Goal: Task Accomplishment & Management: Manage account settings

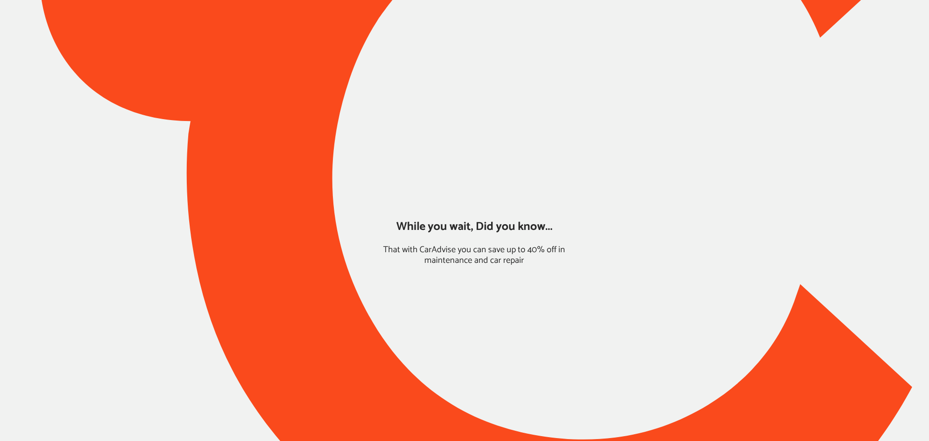
type input "*******"
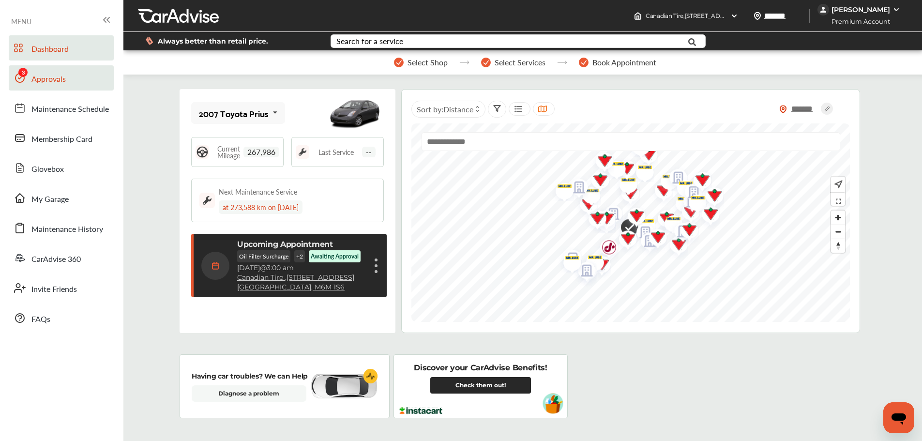
click at [29, 72] on link "Approvals" at bounding box center [61, 77] width 105 height 25
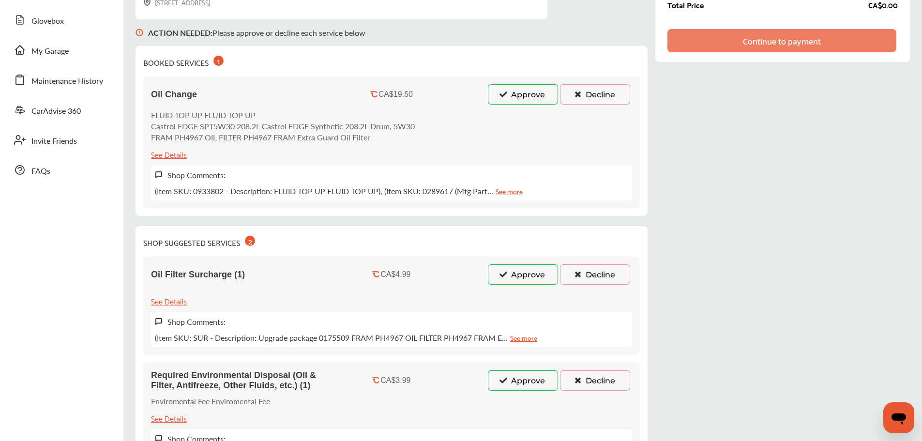
scroll to position [266, 0]
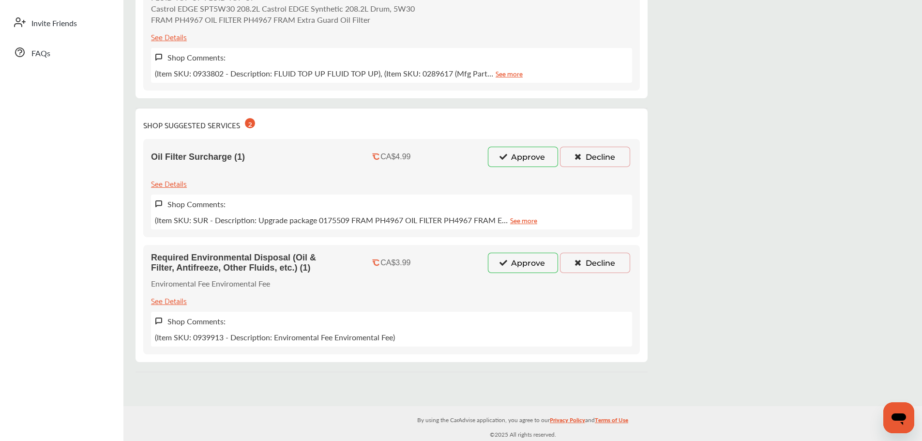
click at [541, 263] on button "Approve" at bounding box center [523, 263] width 70 height 20
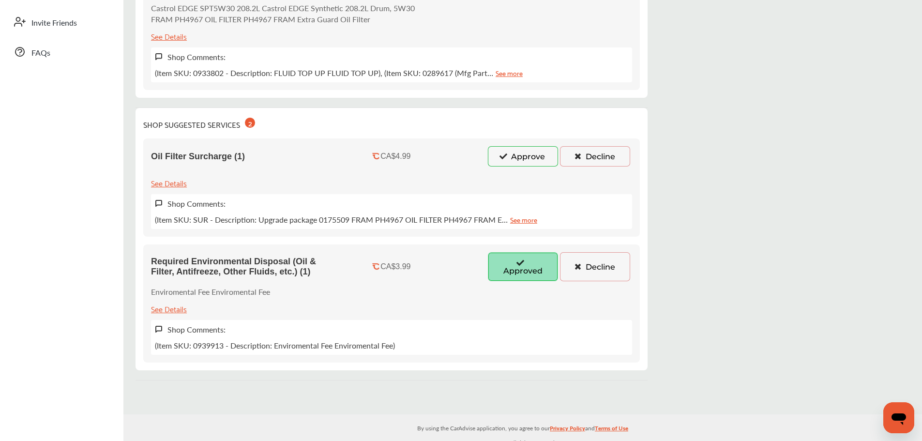
click at [510, 160] on button "Approve" at bounding box center [523, 156] width 70 height 20
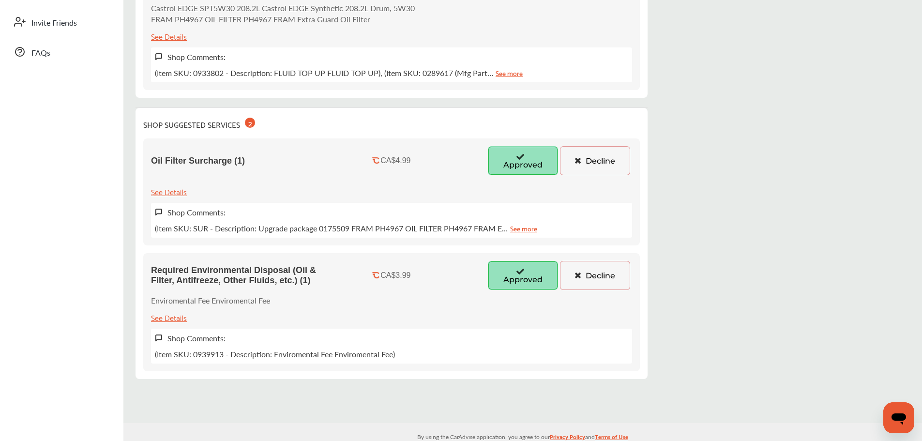
scroll to position [90, 0]
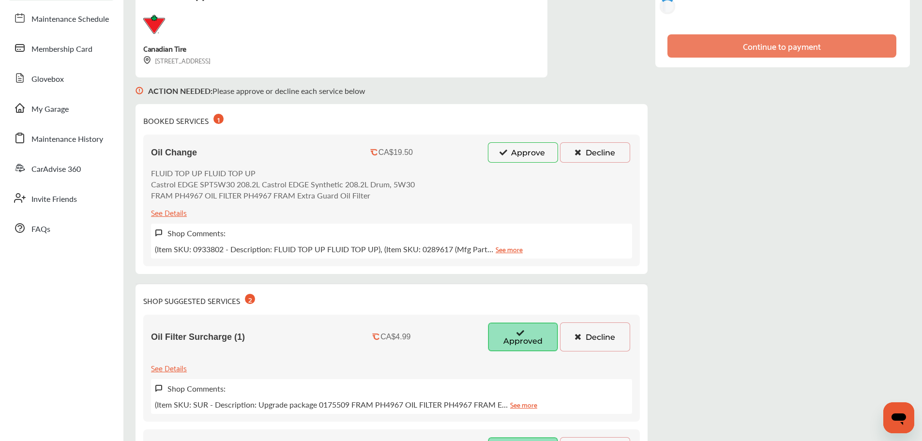
click at [526, 151] on button "Approve" at bounding box center [523, 152] width 70 height 20
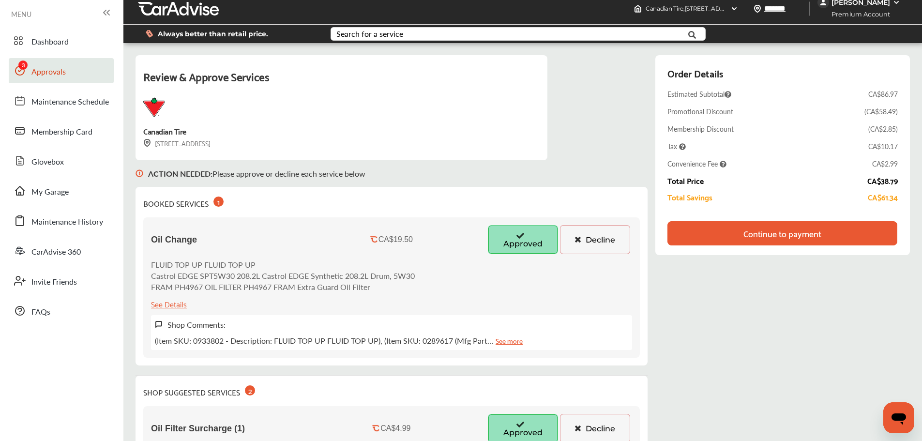
scroll to position [0, 0]
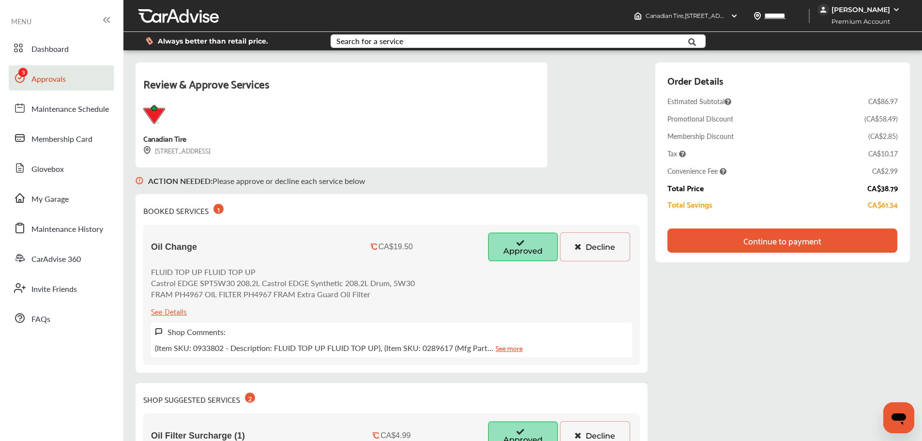
click at [886, 7] on div "[PERSON_NAME]" at bounding box center [860, 9] width 59 height 9
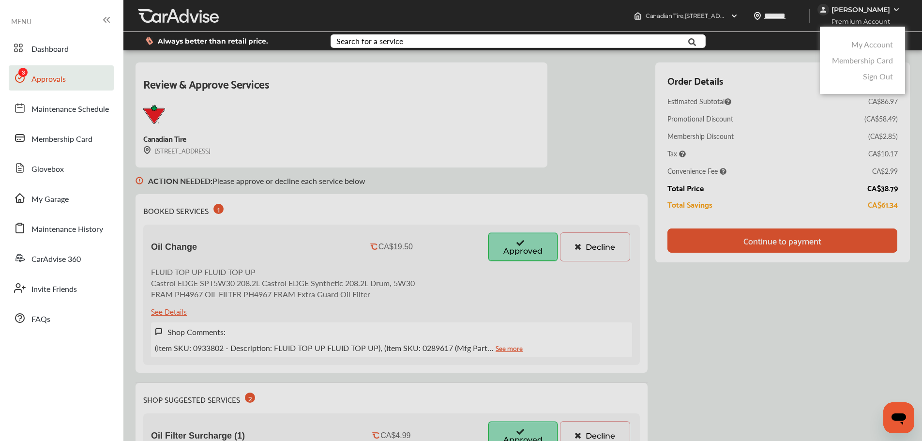
drag, startPoint x: 865, startPoint y: 43, endPoint x: 843, endPoint y: 55, distance: 25.6
click at [865, 43] on link "My Account" at bounding box center [872, 44] width 42 height 11
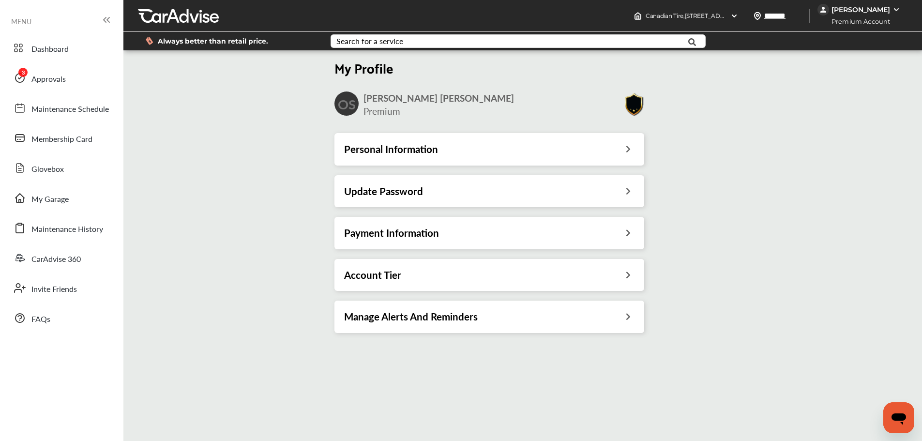
click at [619, 236] on div "Payment Information" at bounding box center [489, 232] width 290 height 13
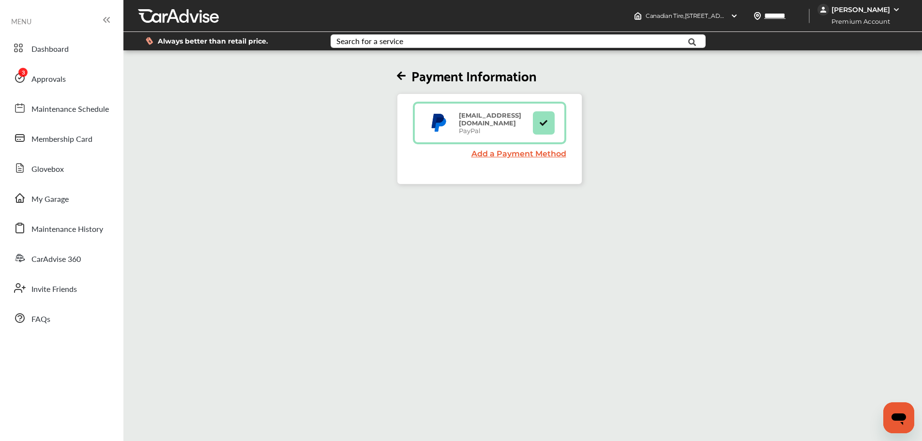
click at [402, 78] on icon at bounding box center [401, 76] width 9 height 10
